Goal: Check status

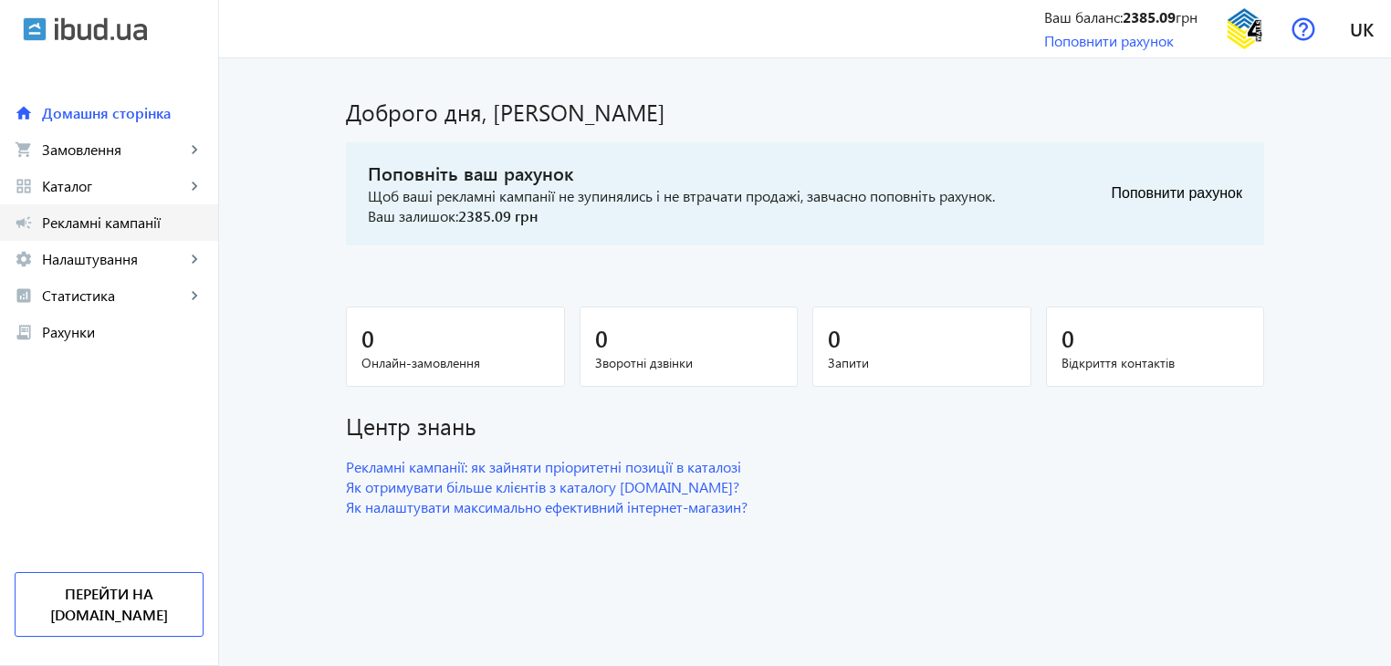
click at [103, 219] on span "Рекламні кампанії" at bounding box center [123, 223] width 162 height 18
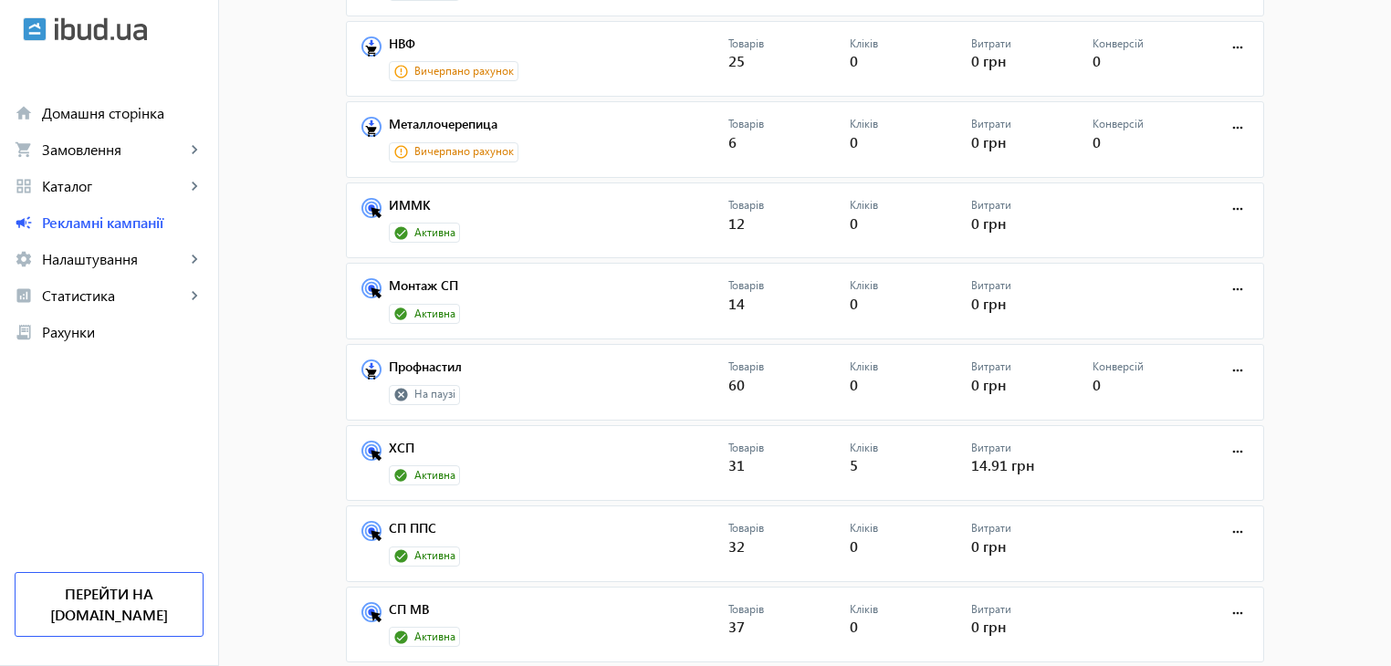
scroll to position [586, 0]
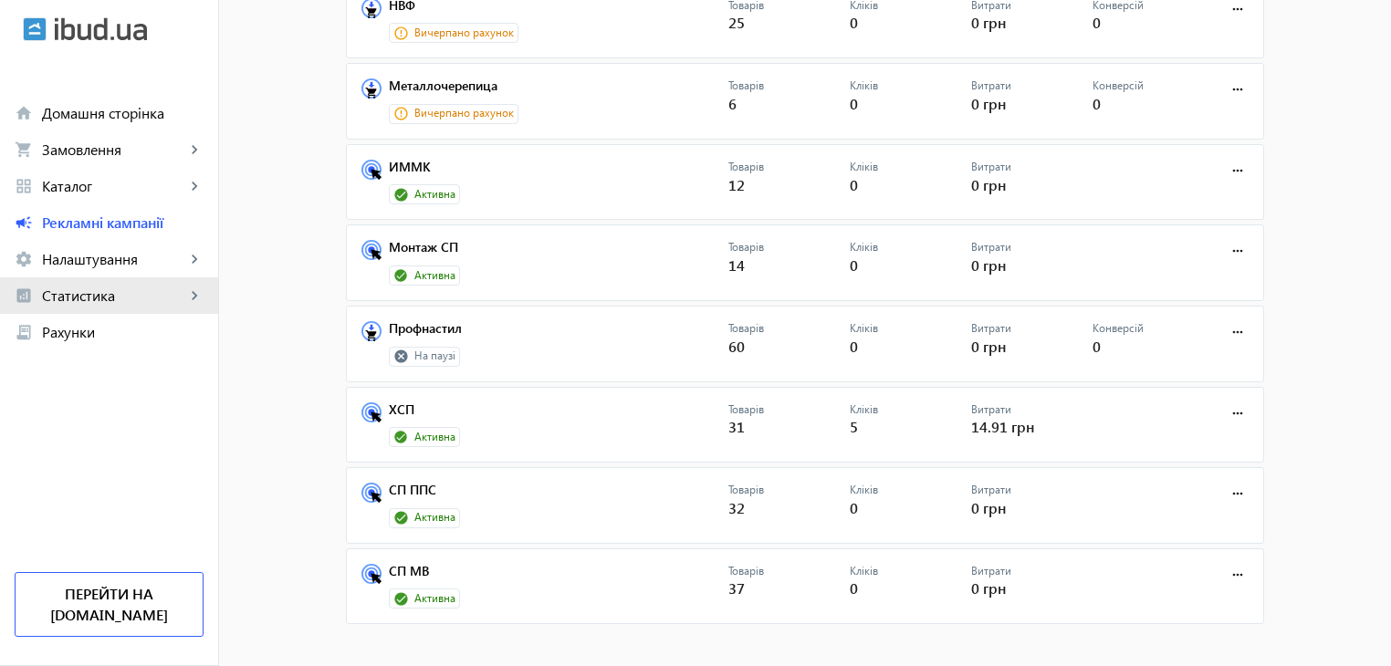
click at [81, 294] on span "Статистика" at bounding box center [113, 296] width 143 height 18
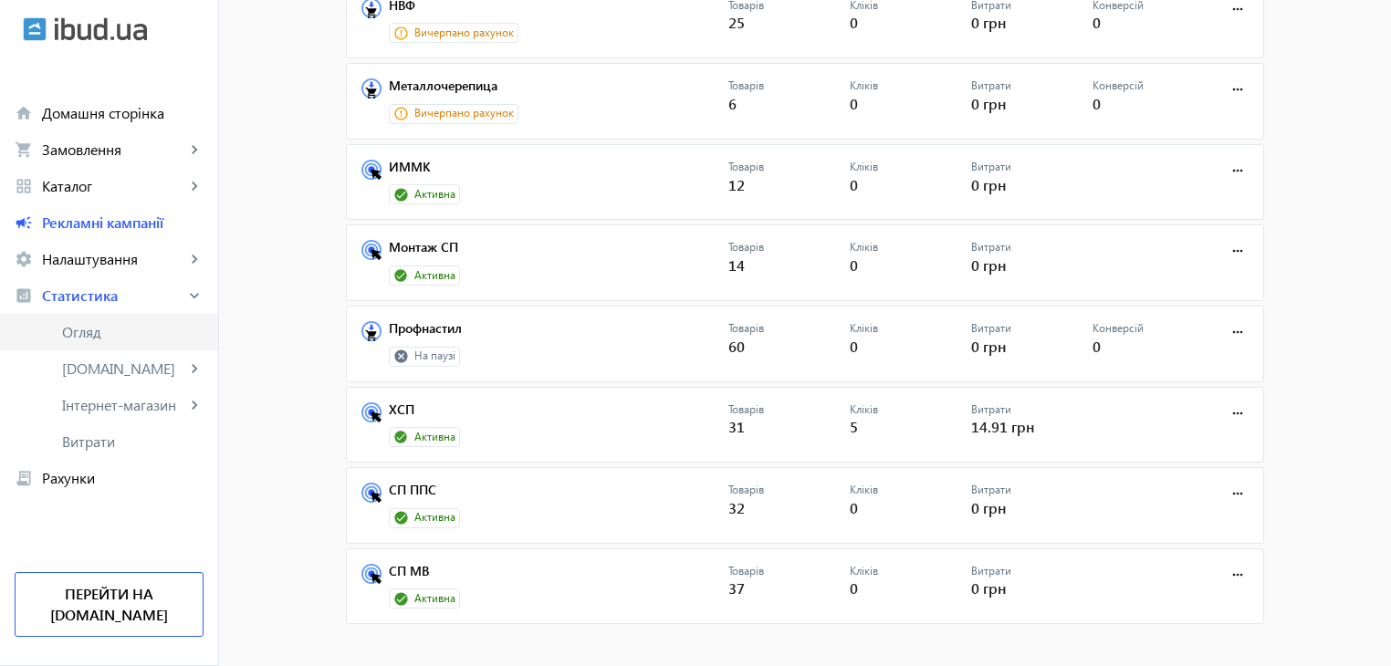
click at [94, 325] on span "Огляд" at bounding box center [133, 332] width 142 height 18
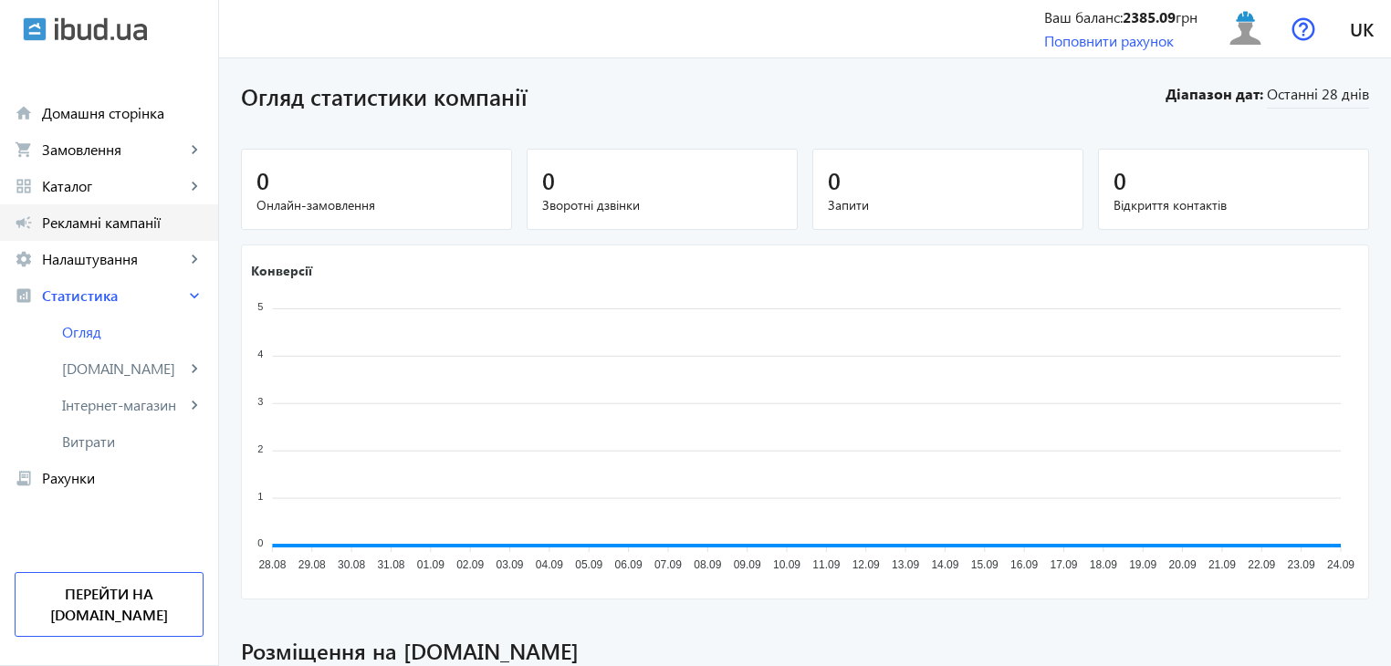
click at [97, 224] on span "Рекламні кампанії" at bounding box center [123, 223] width 162 height 18
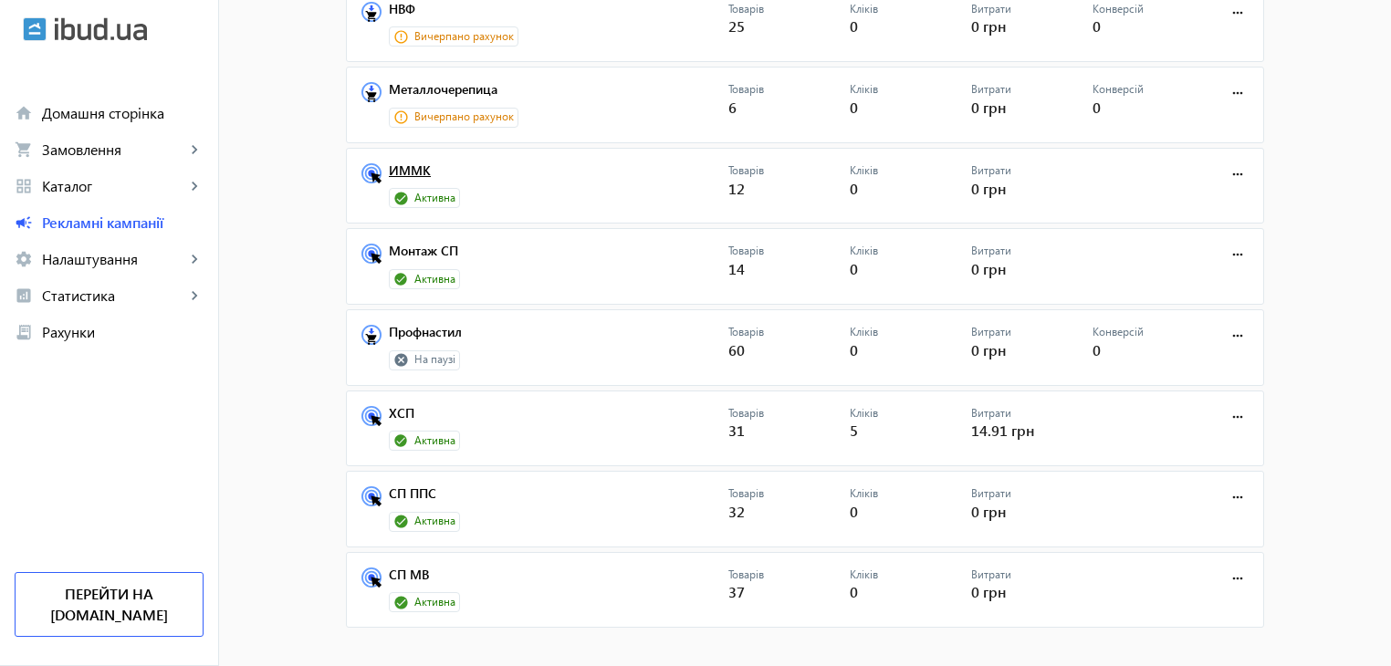
scroll to position [586, 0]
